Goal: Task Accomplishment & Management: Complete application form

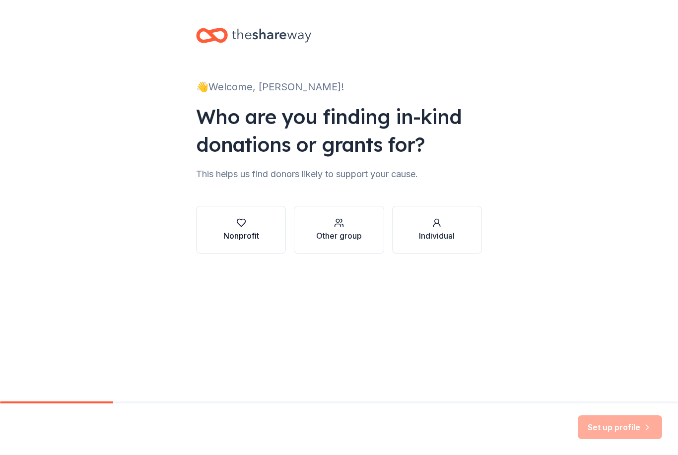
click at [245, 223] on icon "button" at bounding box center [241, 222] width 8 height 7
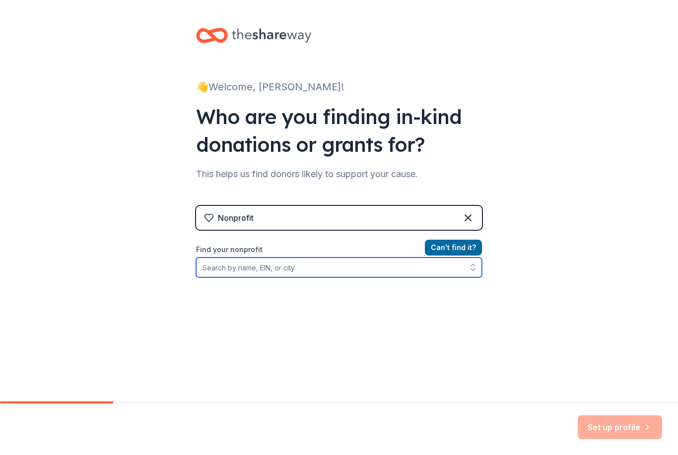
click at [374, 270] on input "Find your nonprofit" at bounding box center [339, 267] width 286 height 20
type input "K"
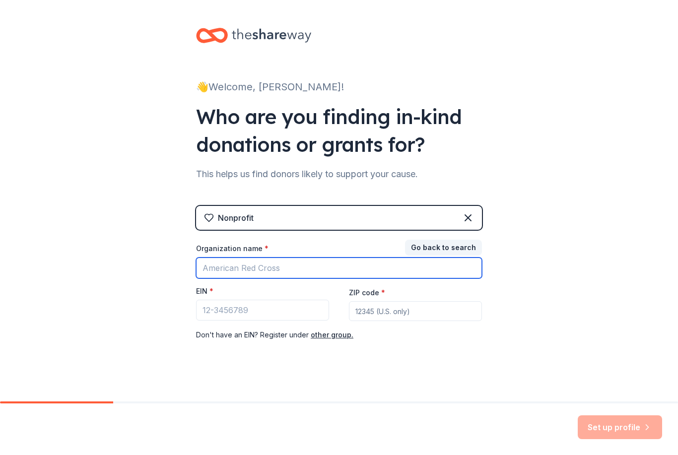
click at [447, 275] on input "Organization name *" at bounding box center [339, 267] width 286 height 21
type input "[PERSON_NAME]"
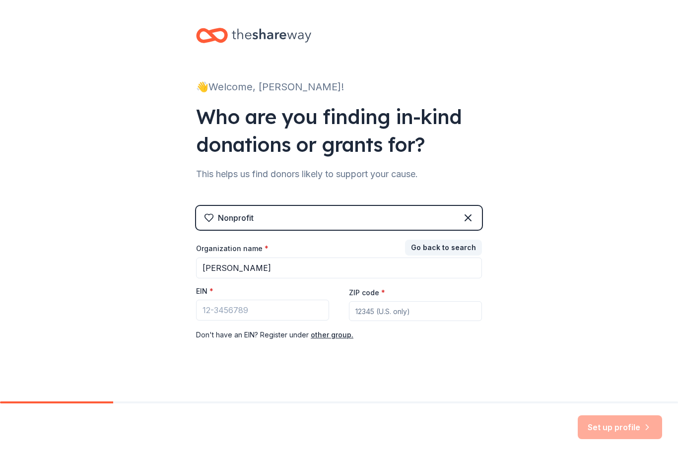
click at [431, 314] on input "ZIP code *" at bounding box center [415, 311] width 133 height 20
type input "33629"
click at [295, 314] on input "EIN *" at bounding box center [262, 310] width 133 height 21
paste input "9"
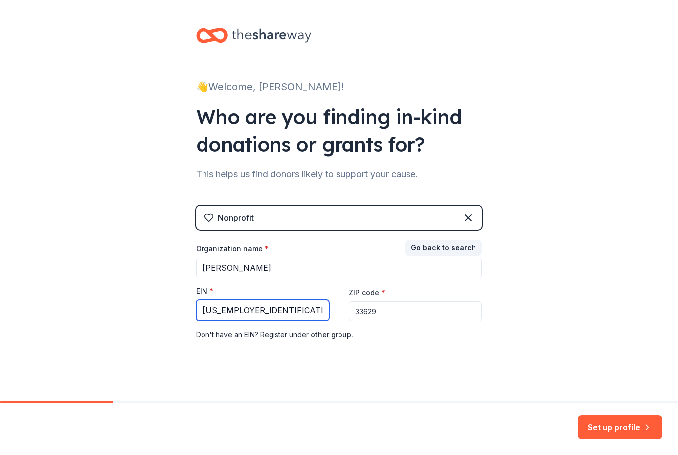
type input "[US_EMPLOYER_IDENTIFICATION_NUMBER]"
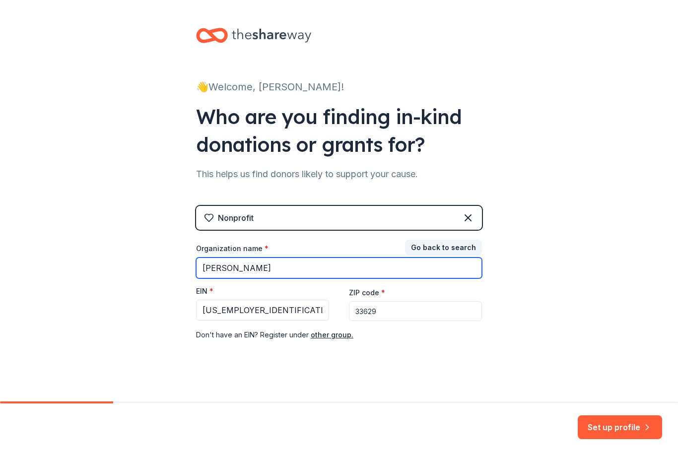
click at [344, 267] on input "[PERSON_NAME]" at bounding box center [339, 267] width 286 height 21
type input "K"
type input "Adum Foundation"
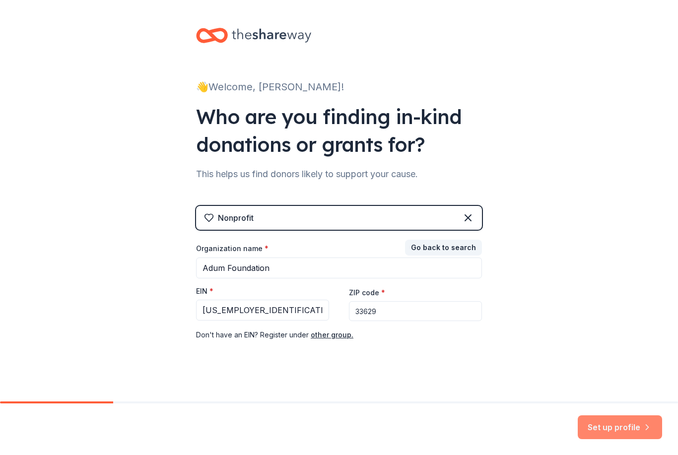
click at [637, 427] on button "Set up profile" at bounding box center [620, 427] width 84 height 24
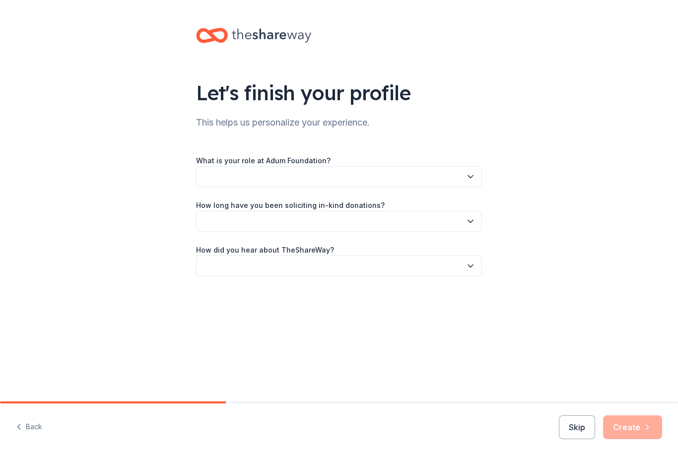
click at [427, 174] on button "button" at bounding box center [339, 176] width 286 height 21
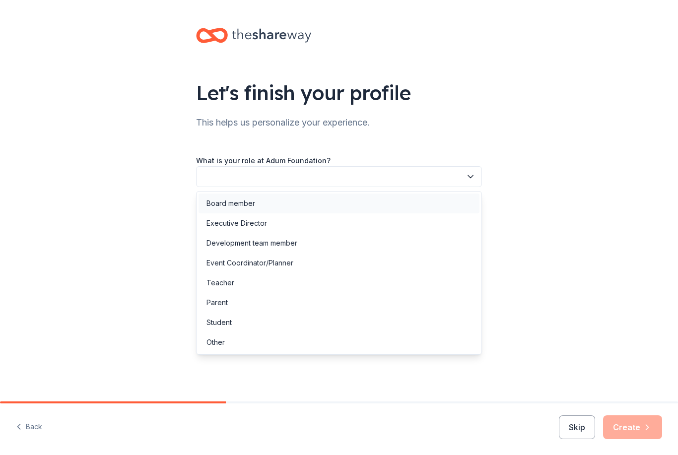
click at [246, 197] on div "Board member" at bounding box center [230, 203] width 49 height 12
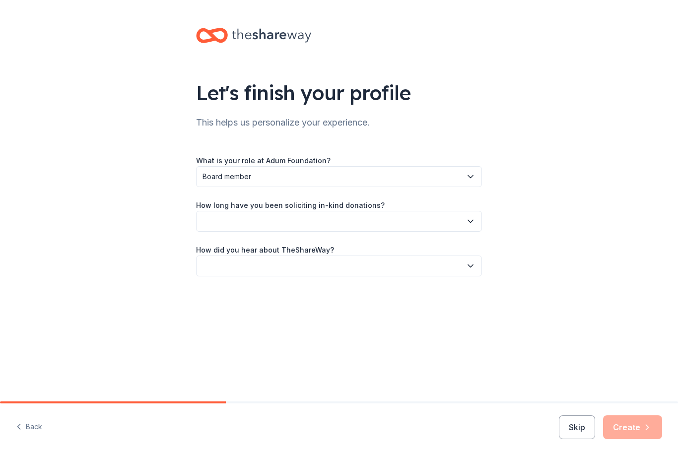
click at [468, 223] on icon "button" at bounding box center [470, 221] width 10 height 10
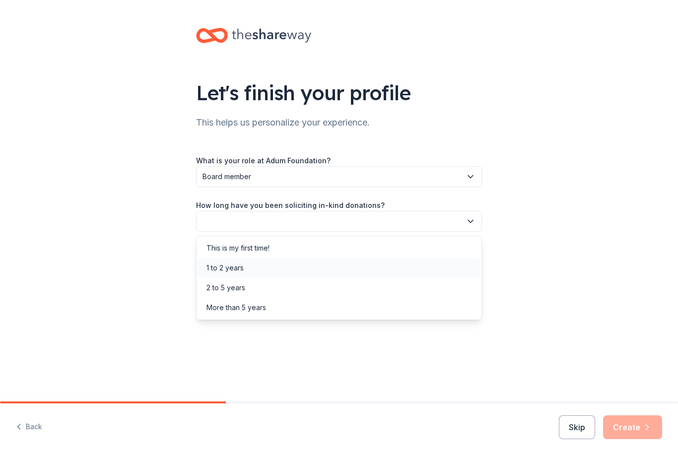
click at [240, 269] on div "1 to 2 years" at bounding box center [224, 268] width 37 height 12
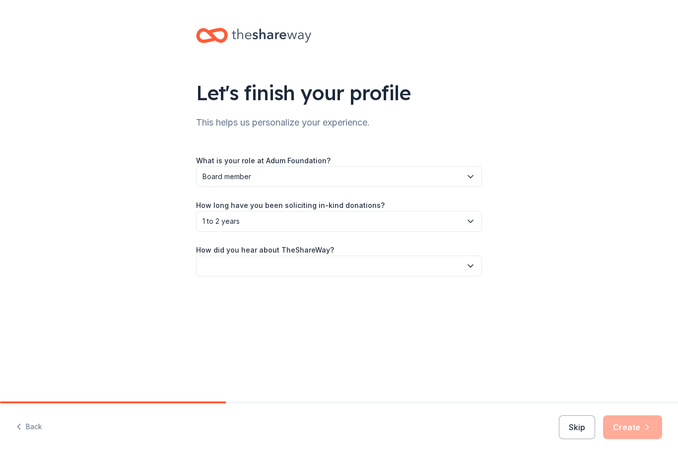
click at [472, 267] on icon "button" at bounding box center [470, 266] width 10 height 10
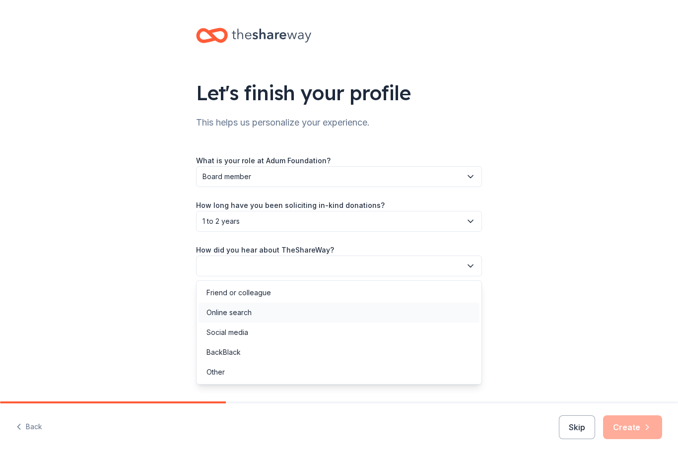
click at [245, 309] on div "Online search" at bounding box center [228, 313] width 45 height 12
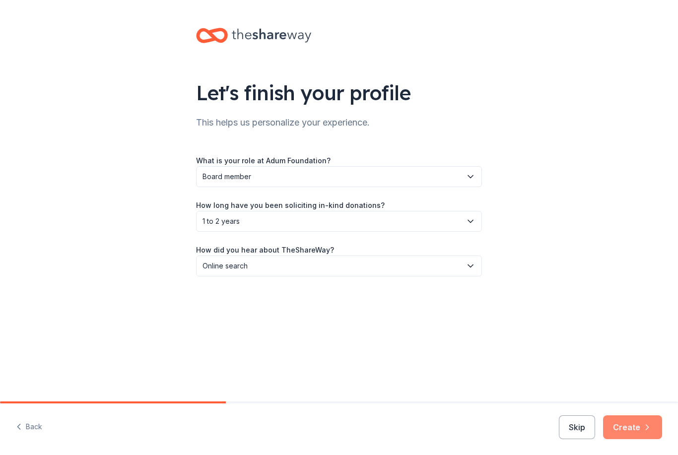
click at [631, 427] on button "Create" at bounding box center [632, 427] width 59 height 24
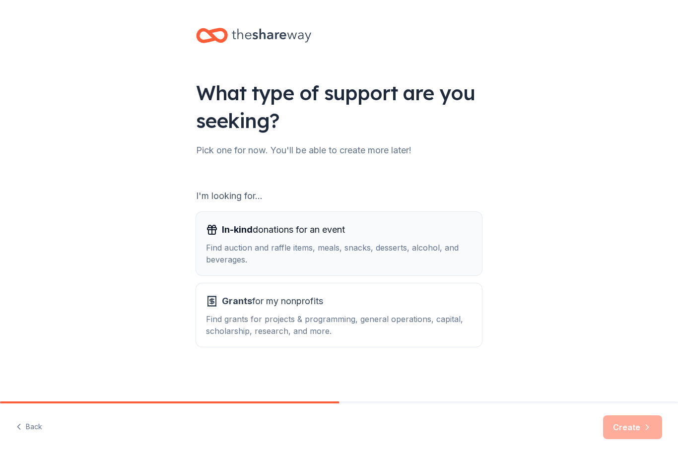
click at [346, 239] on div "In-kind donations for an event Find auction and raffle items, meals, snacks, de…" at bounding box center [339, 244] width 266 height 44
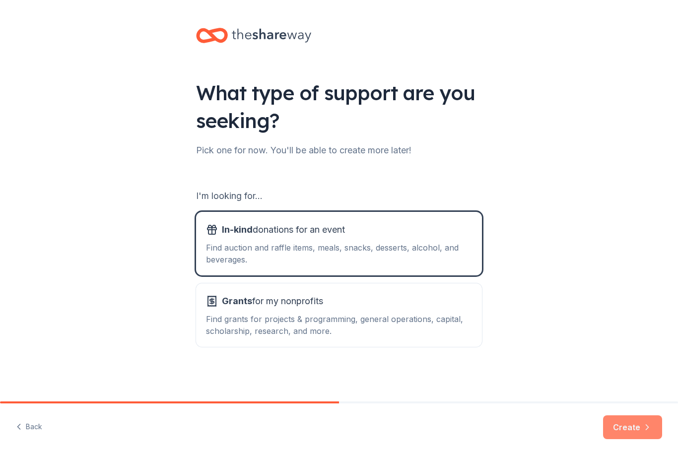
click at [625, 423] on button "Create" at bounding box center [632, 427] width 59 height 24
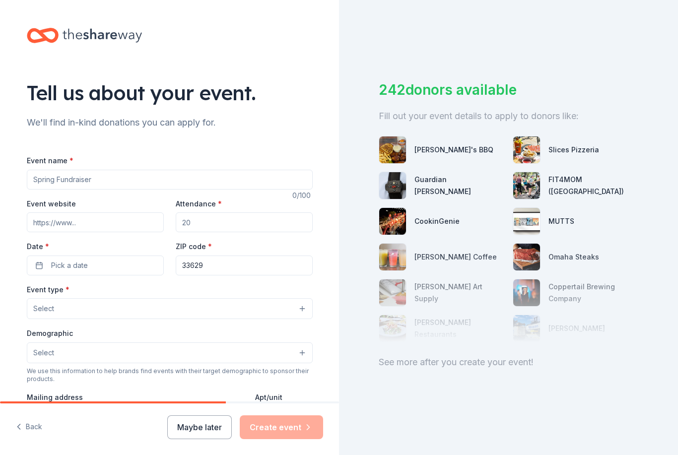
click at [210, 183] on input "Event name *" at bounding box center [170, 180] width 286 height 20
type input "La Dolce Vita"
click at [46, 226] on input "Event website" at bounding box center [95, 222] width 137 height 20
type input "[DOMAIN_NAME]"
click at [245, 215] on input "Attendance *" at bounding box center [244, 222] width 137 height 20
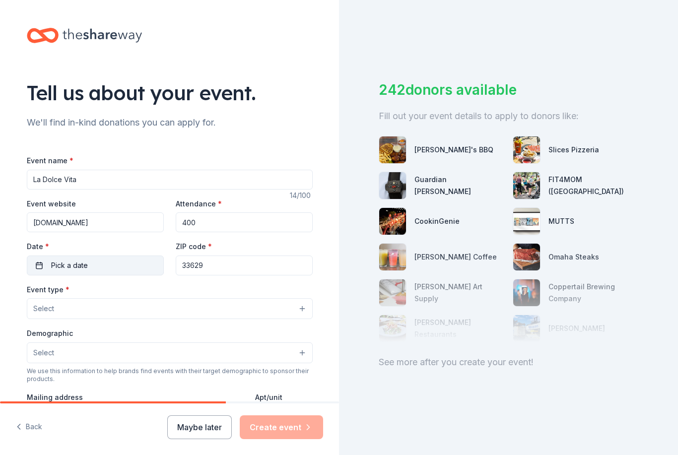
type input "400"
click at [81, 258] on button "Pick a date" at bounding box center [95, 266] width 137 height 20
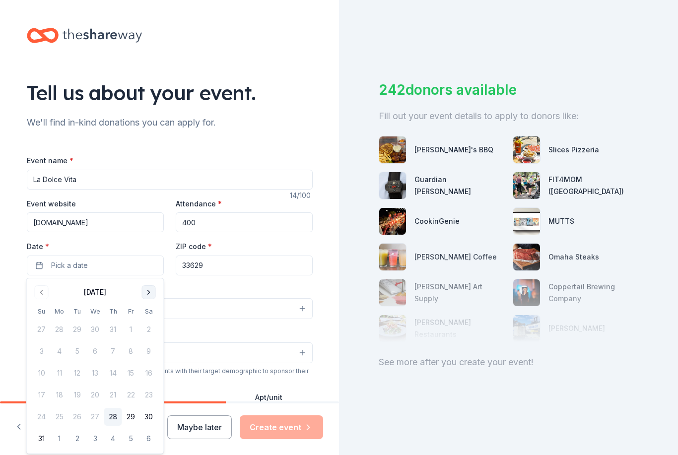
click at [148, 296] on button "Go to next month" at bounding box center [149, 292] width 14 height 14
click at [153, 290] on button "Go to next month" at bounding box center [149, 292] width 14 height 14
click at [154, 290] on button "Go to next month" at bounding box center [149, 292] width 14 height 14
click at [147, 365] on button "15" at bounding box center [149, 373] width 18 height 18
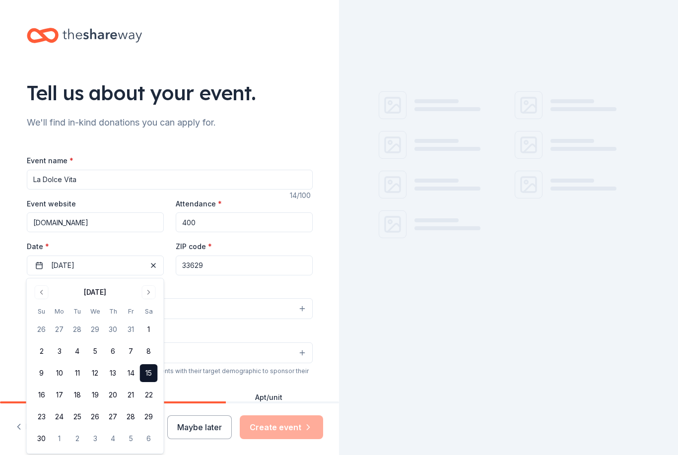
click at [146, 179] on input "La Dolce Vita" at bounding box center [170, 180] width 286 height 20
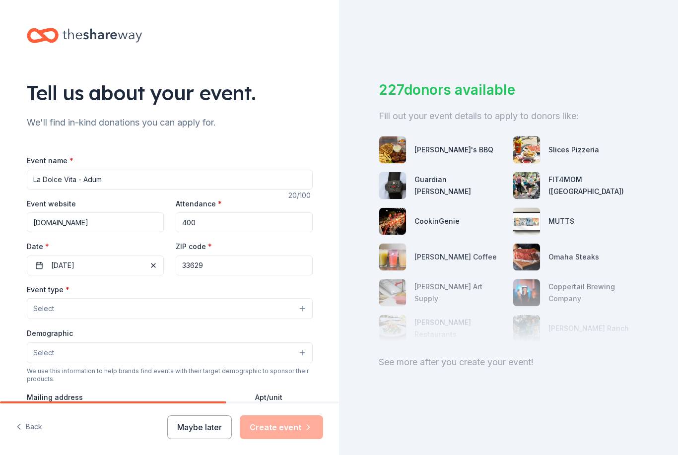
click at [27, 182] on input "La Dolce Vita - Adum" at bounding box center [170, 180] width 286 height 20
click at [25, 180] on div "Tell us about your event. We'll find in-kind donations you can apply for. Event…" at bounding box center [170, 330] width 318 height 660
click at [37, 180] on input "La Dolce Vita - Adum" at bounding box center [170, 180] width 286 height 20
click at [182, 182] on input "Adum Auction Gala - La Dolce Vita - Adum" at bounding box center [170, 180] width 286 height 20
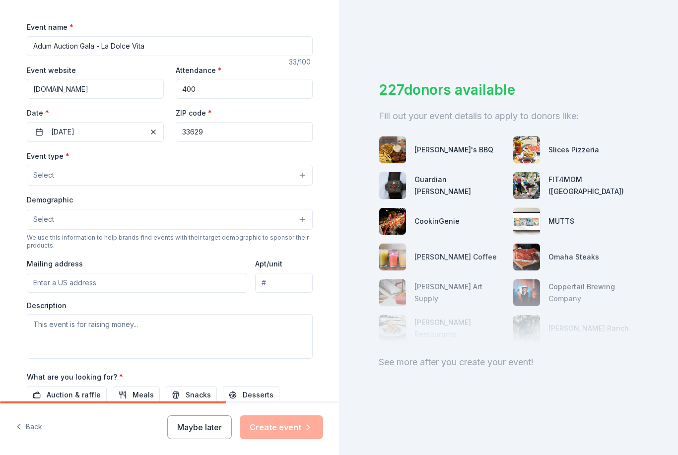
scroll to position [133, 0]
type input "Adum Auction Gala - La Dolce Vita"
click at [297, 178] on button "Select" at bounding box center [170, 175] width 286 height 21
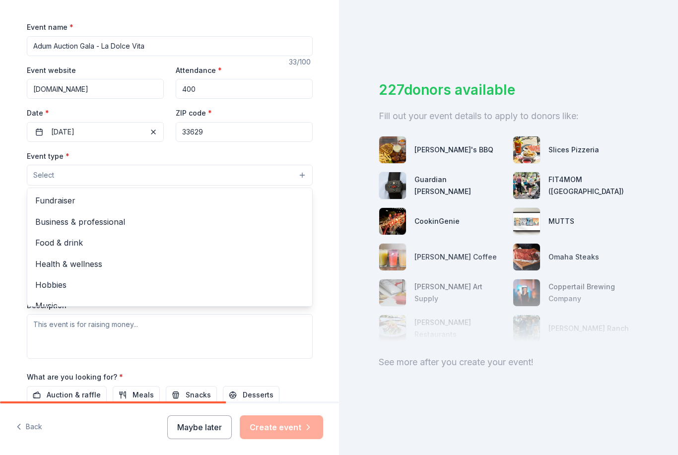
scroll to position [0, 0]
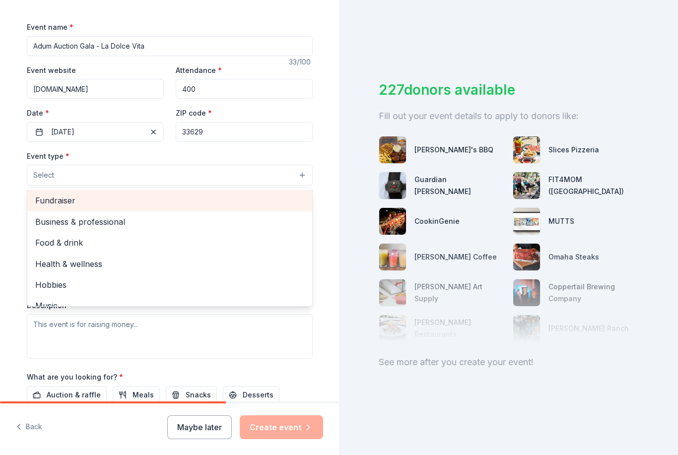
click at [52, 202] on span "Fundraiser" at bounding box center [169, 200] width 269 height 13
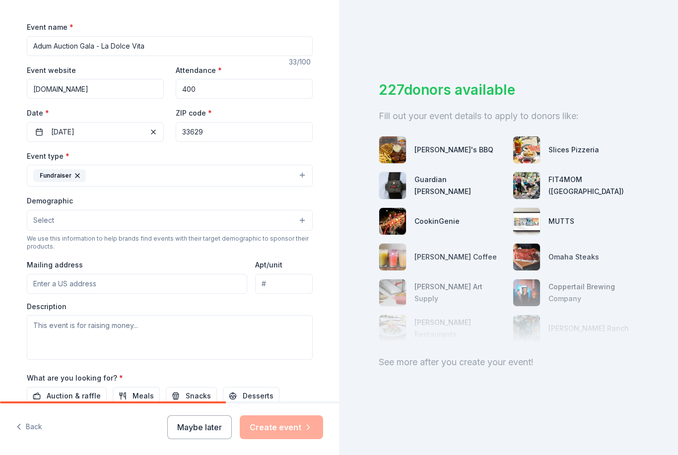
click at [269, 219] on button "Select" at bounding box center [170, 220] width 286 height 21
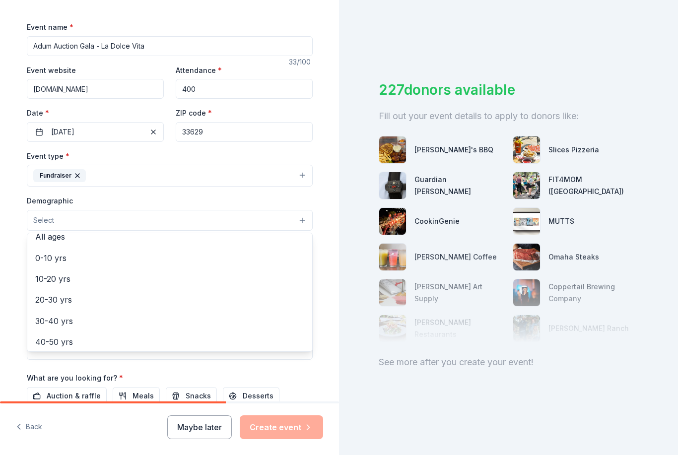
scroll to position [133, 0]
click at [76, 259] on span "30-40 yrs" at bounding box center [169, 259] width 269 height 13
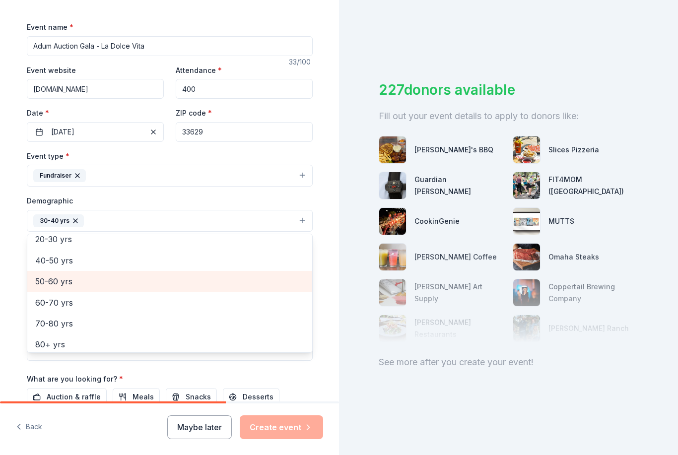
click at [68, 290] on div "50-60 yrs" at bounding box center [169, 281] width 285 height 21
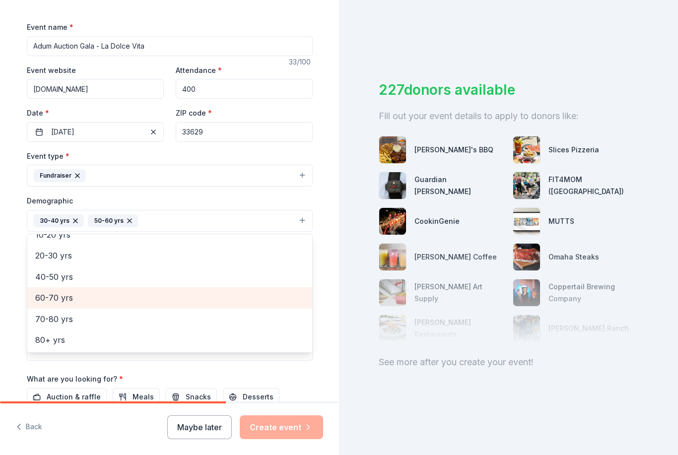
scroll to position [115, 0]
click at [127, 221] on icon "button" at bounding box center [130, 221] width 8 height 8
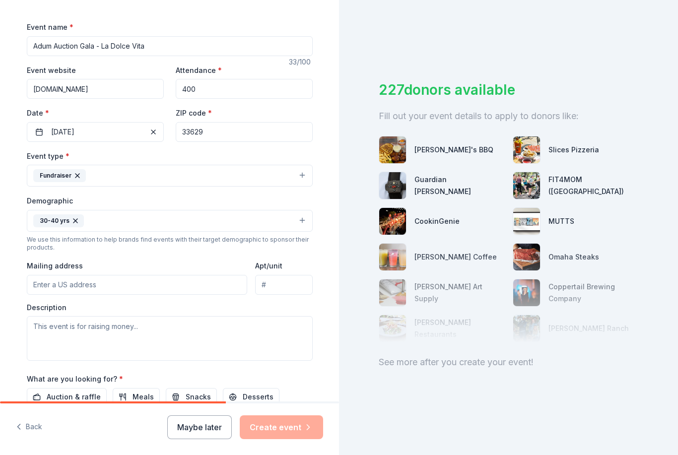
click at [140, 223] on button "30-40 yrs" at bounding box center [170, 221] width 286 height 22
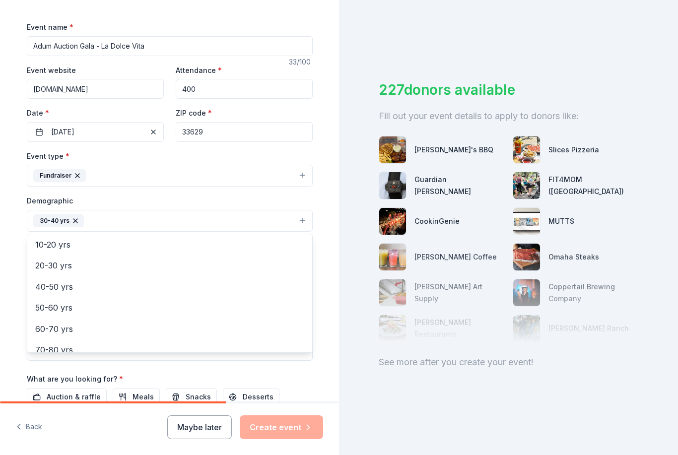
scroll to position [112, 0]
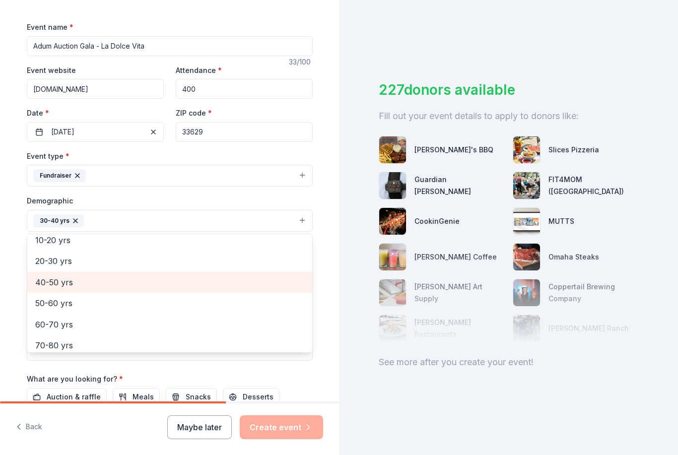
click at [73, 280] on span "40-50 yrs" at bounding box center [169, 282] width 269 height 13
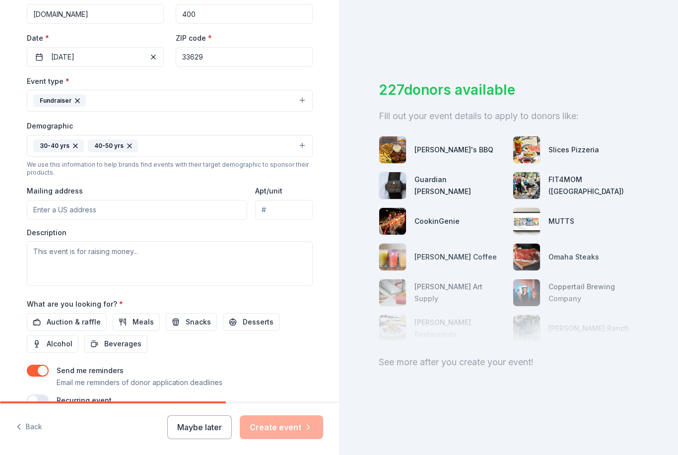
scroll to position [225, 0]
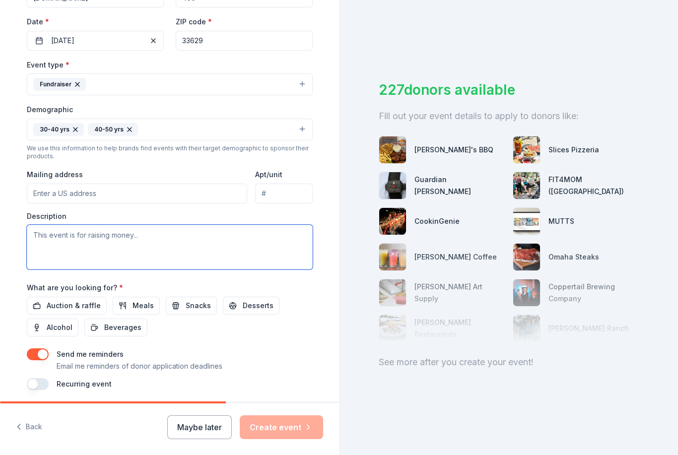
click at [257, 244] on textarea at bounding box center [170, 247] width 286 height 45
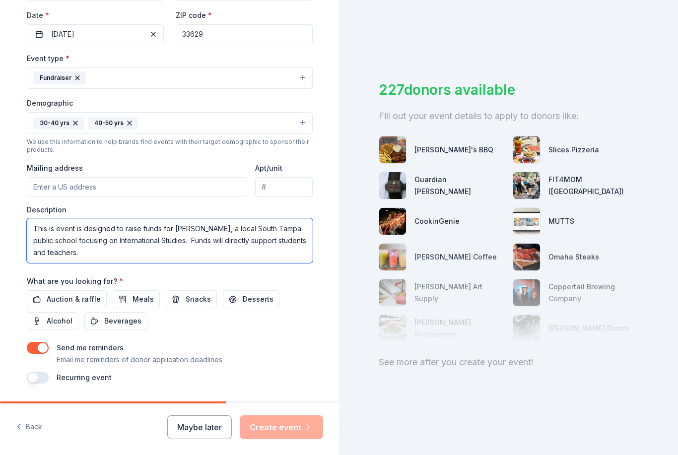
scroll to position [230, 0]
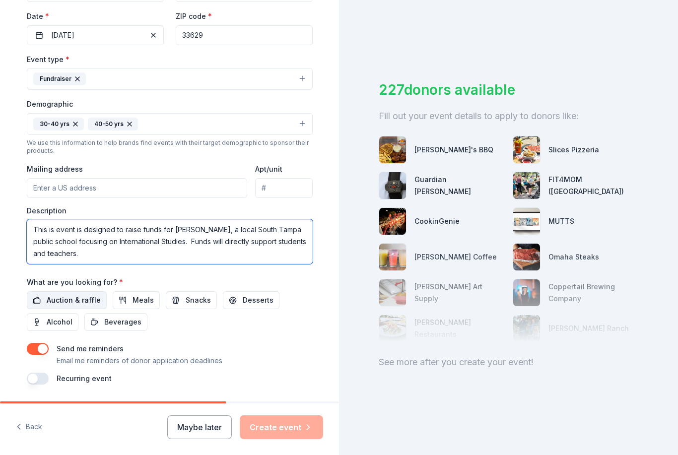
type textarea "This is event is designed to raise funds for [PERSON_NAME], a local South Tampa…"
click at [53, 294] on button "Auction & raffle" at bounding box center [67, 300] width 80 height 18
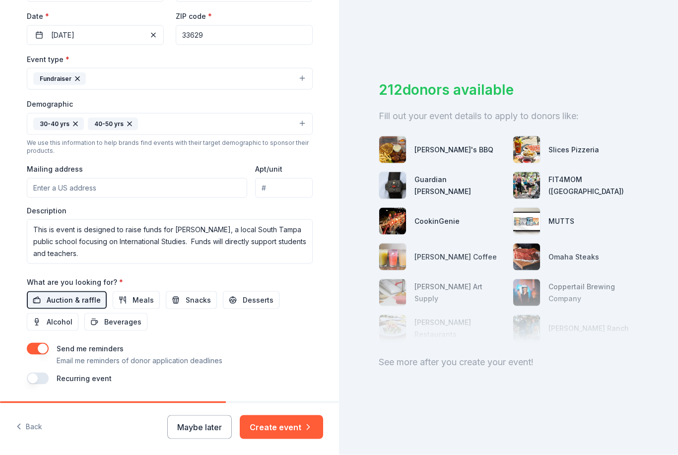
scroll to position [32, 0]
click at [290, 432] on button "Create event" at bounding box center [281, 427] width 83 height 24
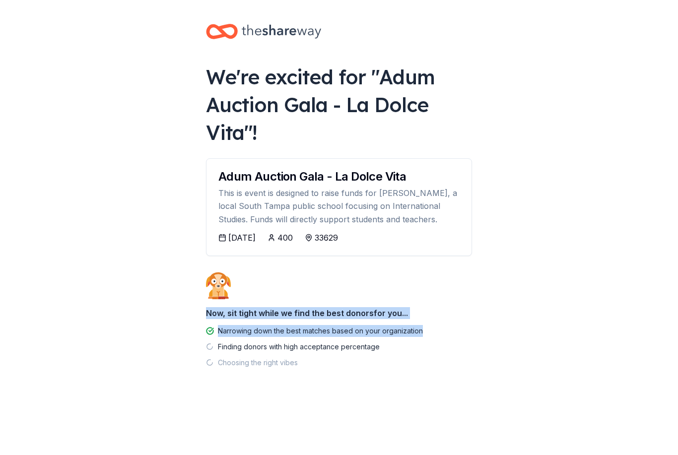
click at [625, 186] on body "We're excited for " Adum Auction Gala - La Dolce Vita "! Adum Auction Gala - La…" at bounding box center [339, 227] width 678 height 455
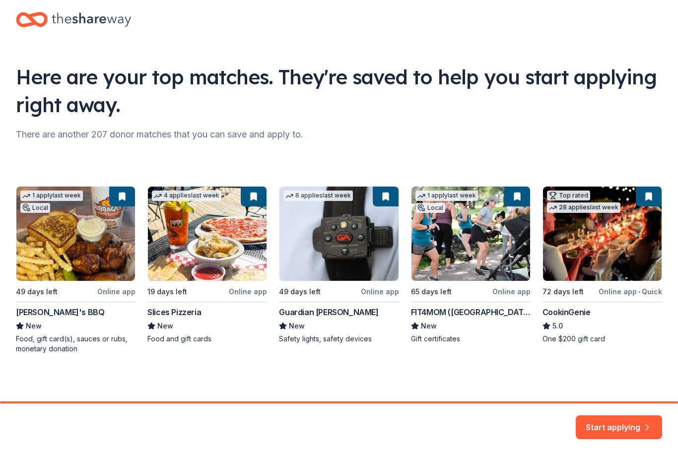
scroll to position [16, 0]
click at [628, 427] on button "Start applying" at bounding box center [619, 421] width 86 height 24
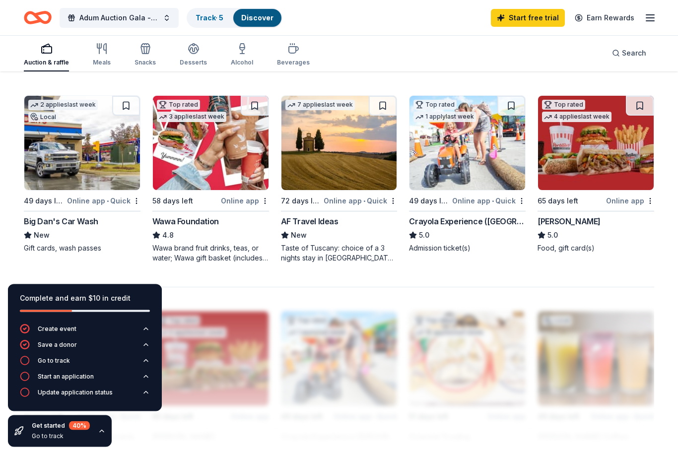
scroll to position [662, 0]
click at [329, 157] on img at bounding box center [339, 143] width 116 height 94
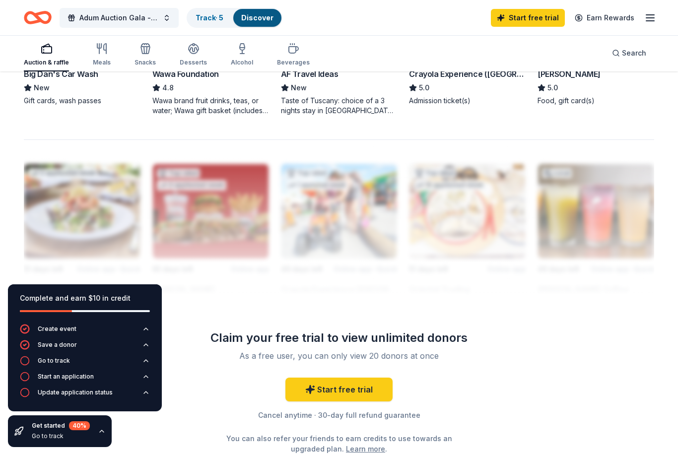
scroll to position [842, 0]
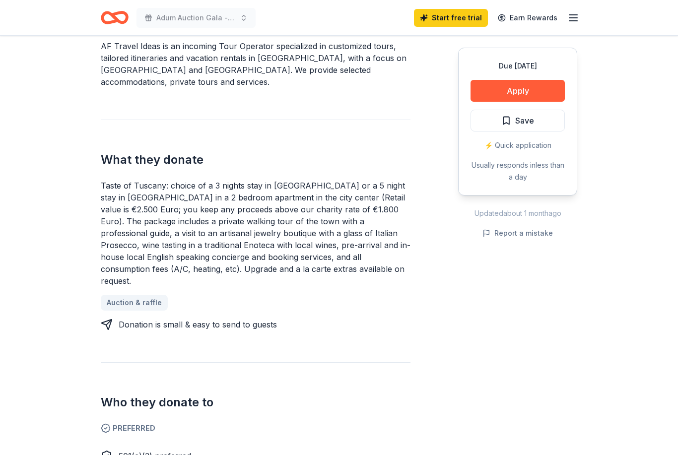
scroll to position [314, 0]
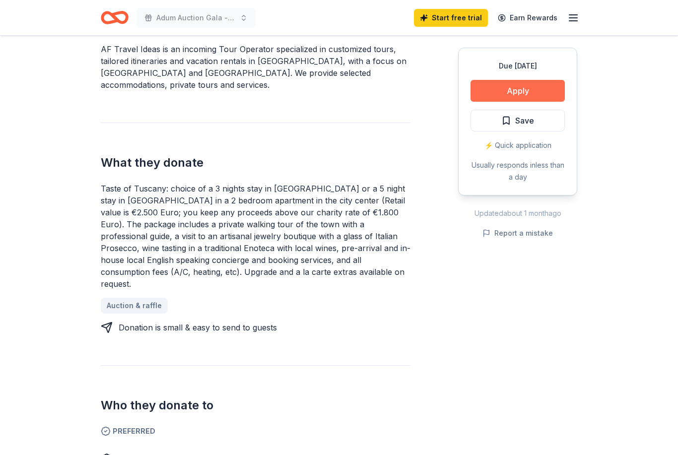
click at [525, 94] on button "Apply" at bounding box center [517, 91] width 94 height 22
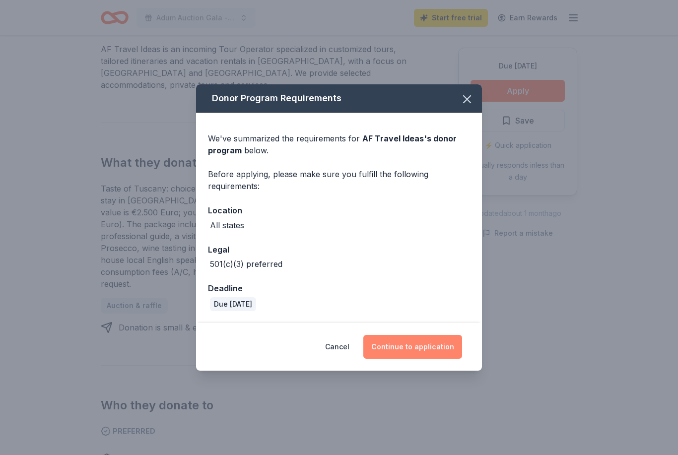
click at [416, 341] on button "Continue to application" at bounding box center [412, 347] width 99 height 24
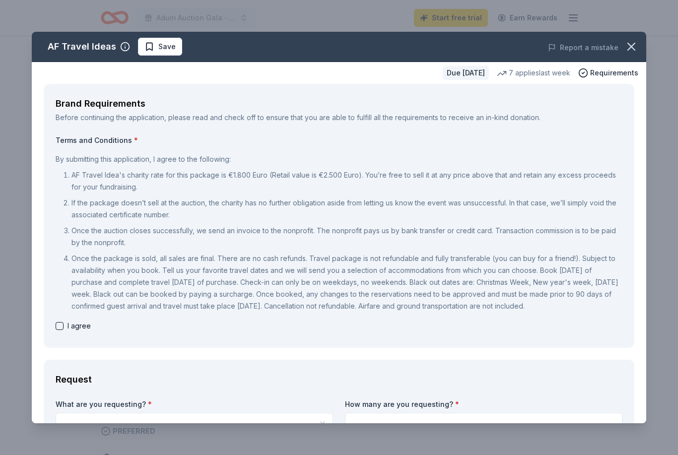
scroll to position [0, 0]
